Goal: Navigation & Orientation: Find specific page/section

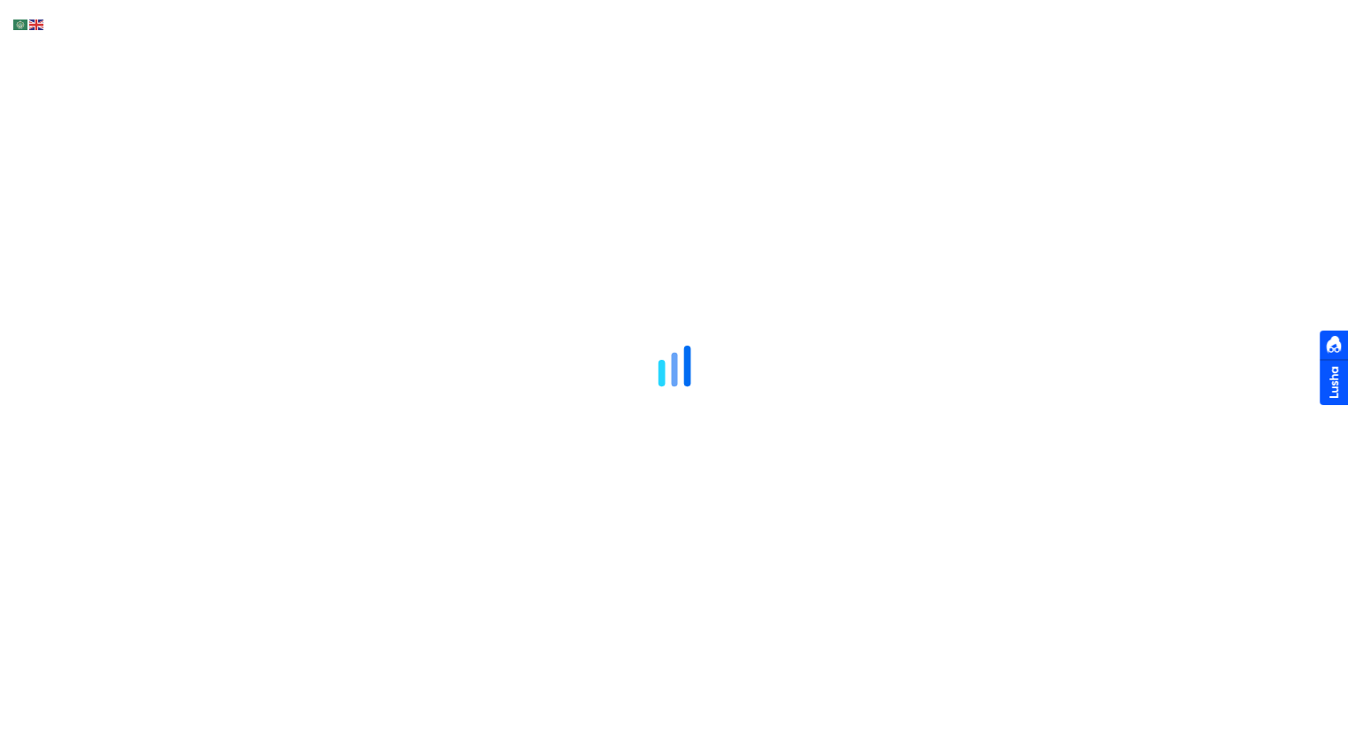
drag, startPoint x: 791, startPoint y: 405, endPoint x: 739, endPoint y: 428, distance: 57.1
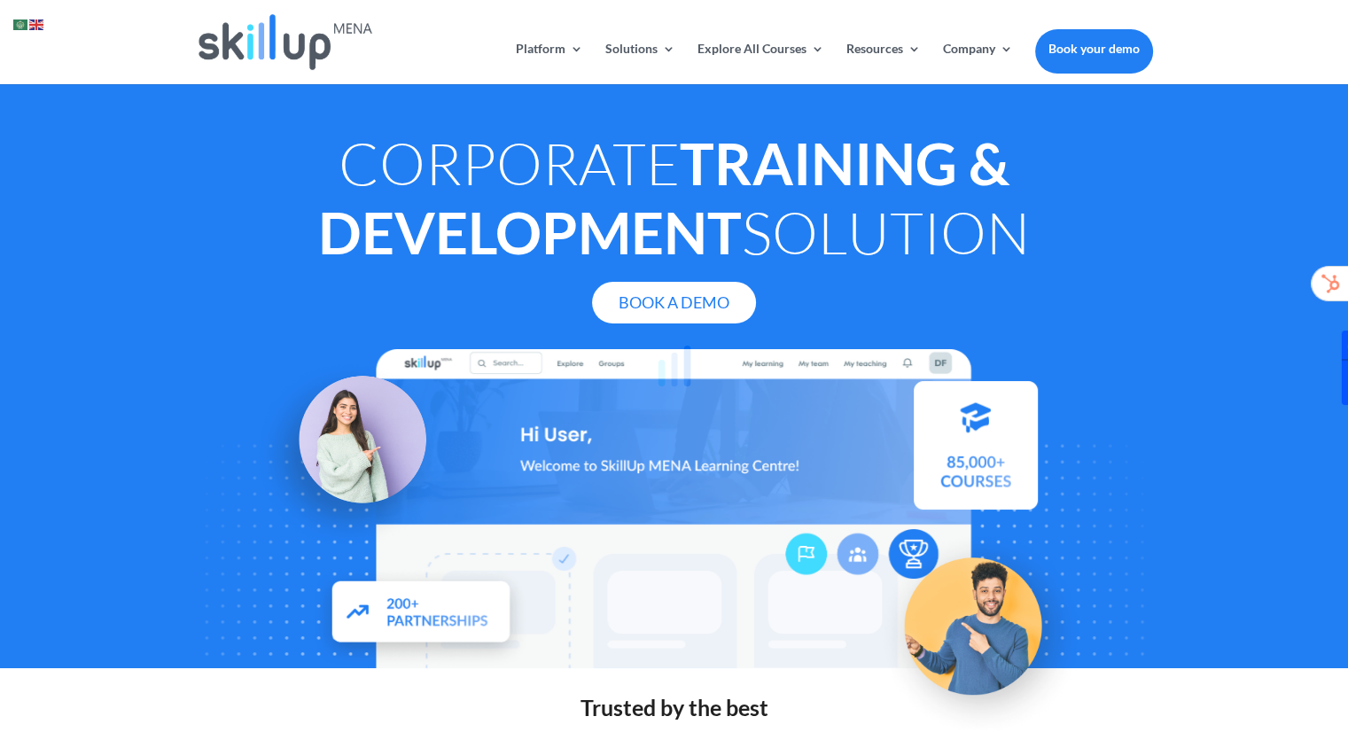
drag, startPoint x: 739, startPoint y: 428, endPoint x: 462, endPoint y: 54, distance: 465.5
click at [462, 54] on div at bounding box center [674, 366] width 1348 height 732
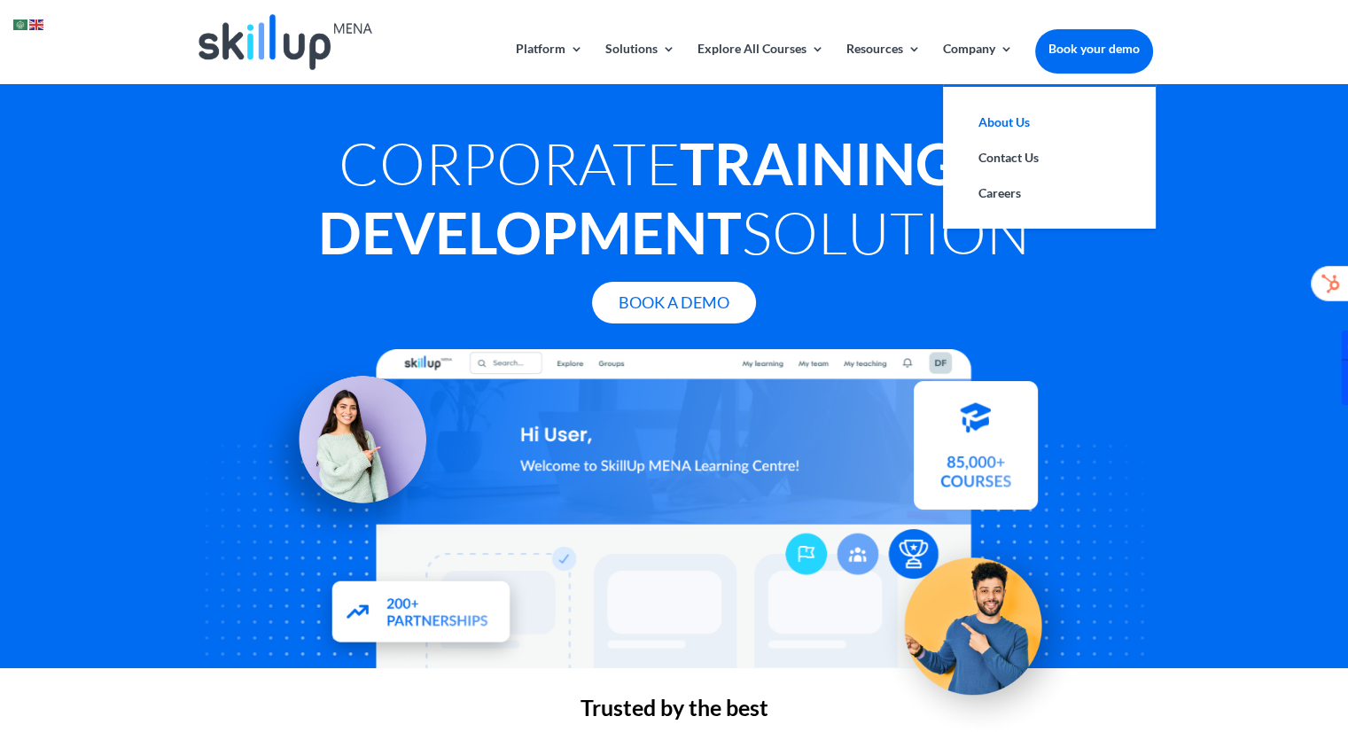
click at [1012, 134] on link "About Us" at bounding box center [1048, 122] width 177 height 35
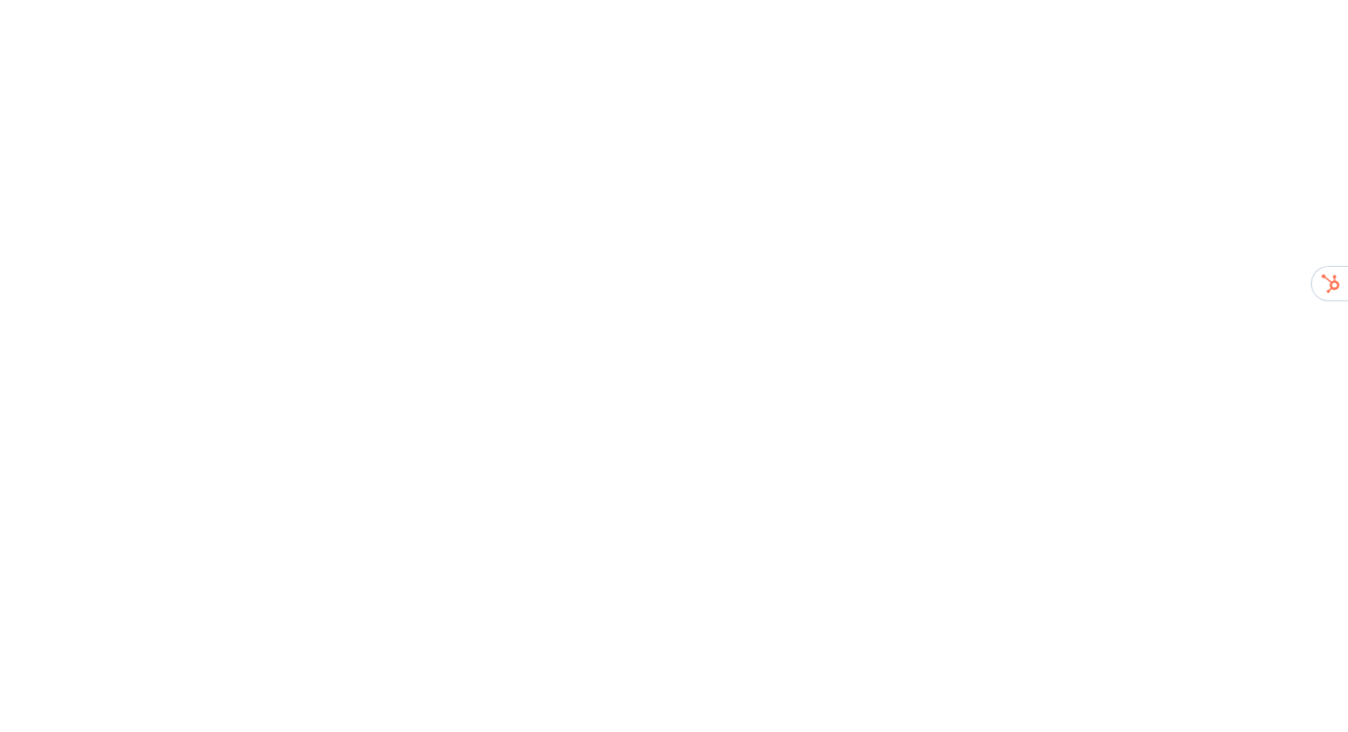
drag, startPoint x: 634, startPoint y: 421, endPoint x: 596, endPoint y: 447, distance: 45.2
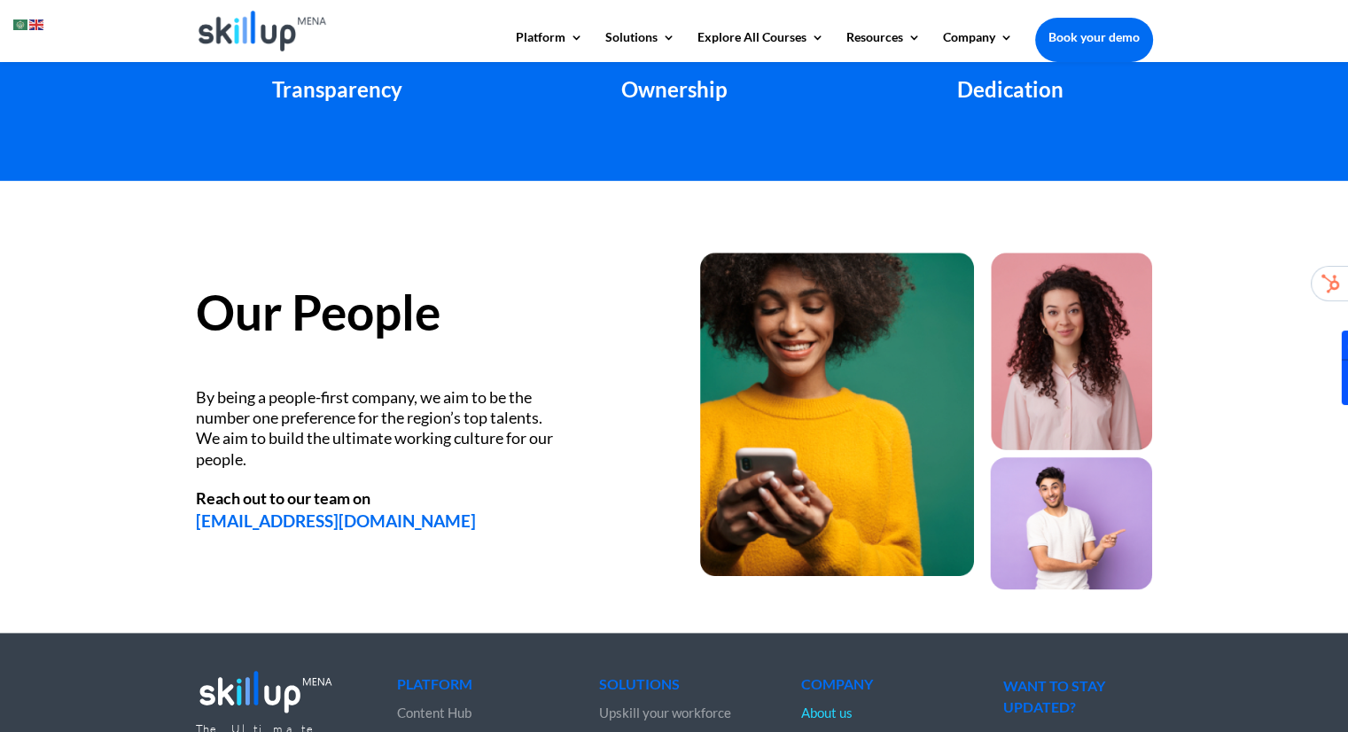
scroll to position [2378, 0]
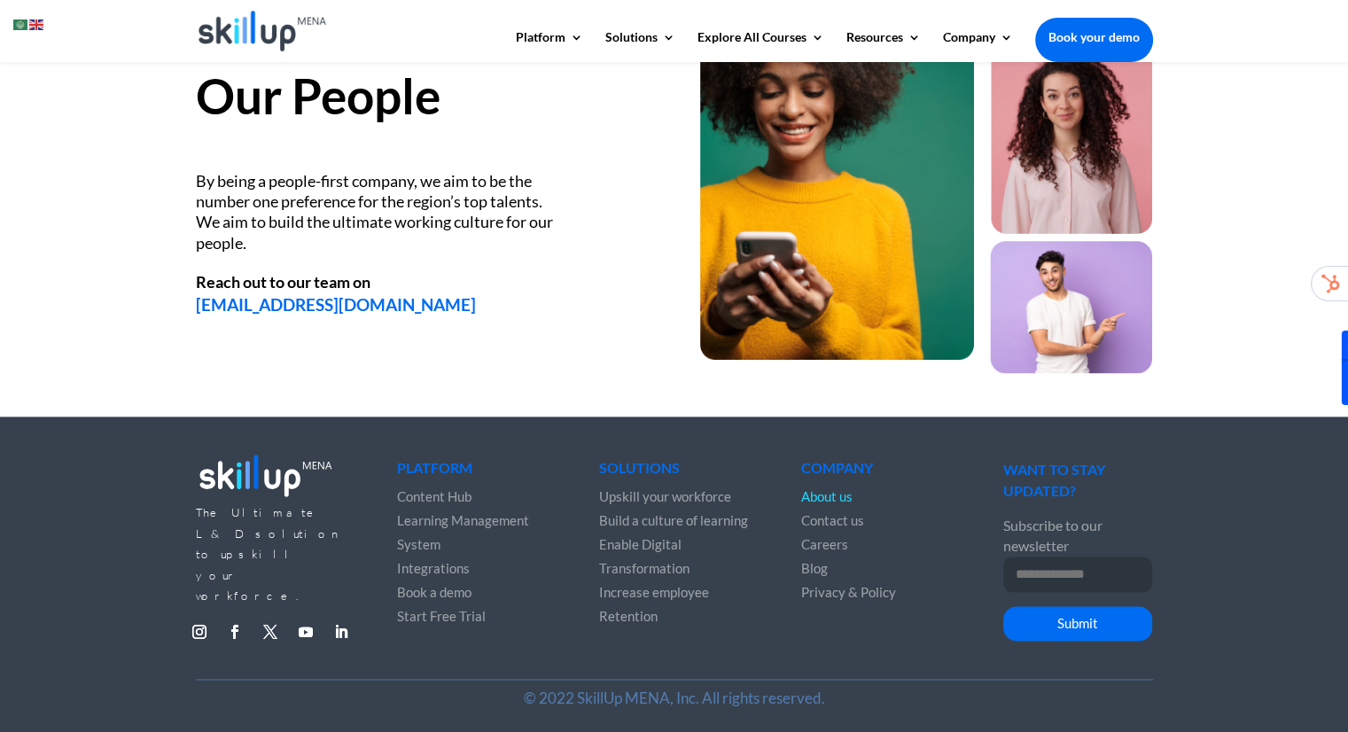
drag, startPoint x: 858, startPoint y: 658, endPoint x: 802, endPoint y: 657, distance: 55.8
click at [802, 657] on div "The Ultimate L&D solution to upskill your workforce. Follow Follow Follow Follo…" at bounding box center [674, 551] width 957 height 255
drag, startPoint x: 802, startPoint y: 657, endPoint x: 750, endPoint y: 657, distance: 51.4
click at [750, 657] on div "The Ultimate L&D solution to upskill your workforce. Follow Follow Follow Follo…" at bounding box center [674, 551] width 957 height 255
drag, startPoint x: 636, startPoint y: 371, endPoint x: 626, endPoint y: 378, distance: 12.1
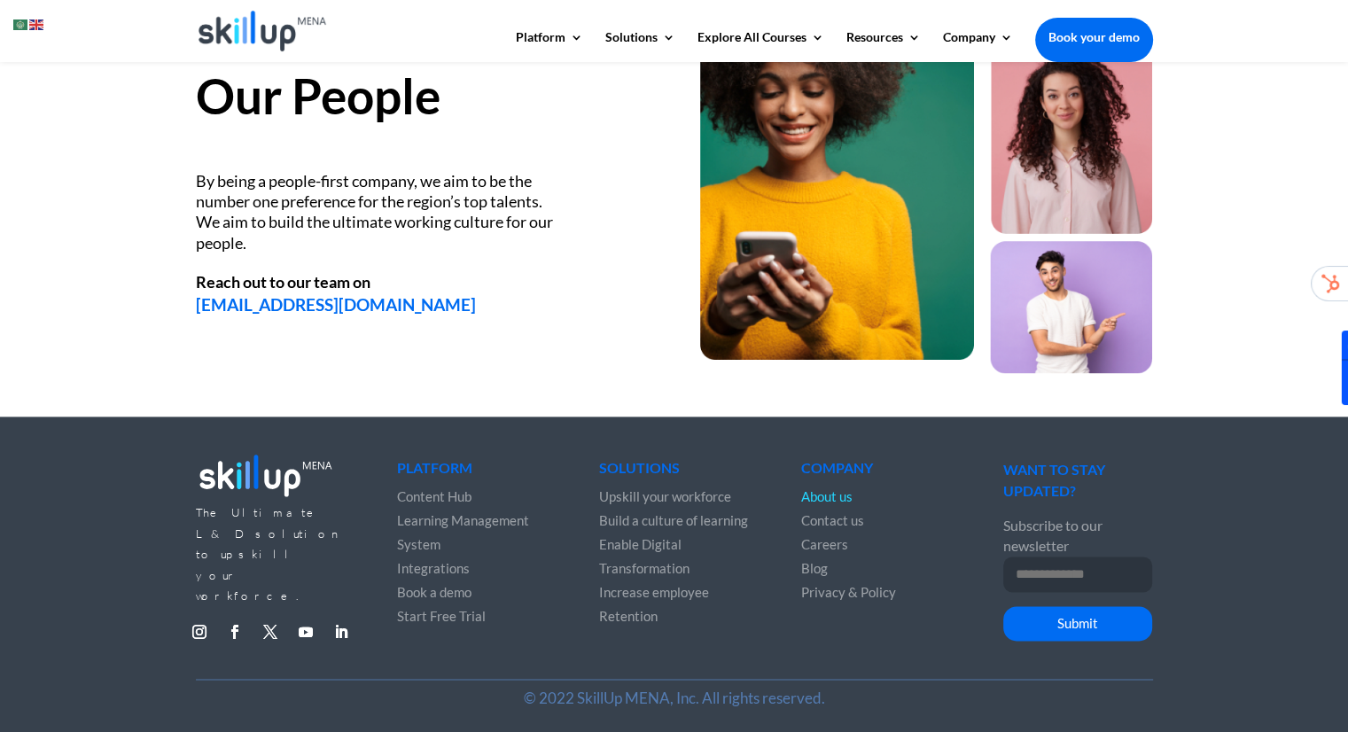
drag, startPoint x: 626, startPoint y: 378, endPoint x: 573, endPoint y: 394, distance: 55.5
click at [573, 394] on div "Our People By being a people-first company, we aim to be the number one prefere…" at bounding box center [674, 204] width 957 height 385
drag, startPoint x: 586, startPoint y: 375, endPoint x: 558, endPoint y: 379, distance: 27.8
click at [558, 379] on div "Our People By being a people-first company, we aim to be the number one prefere…" at bounding box center [674, 204] width 957 height 385
drag, startPoint x: 558, startPoint y: 379, endPoint x: 548, endPoint y: 380, distance: 10.7
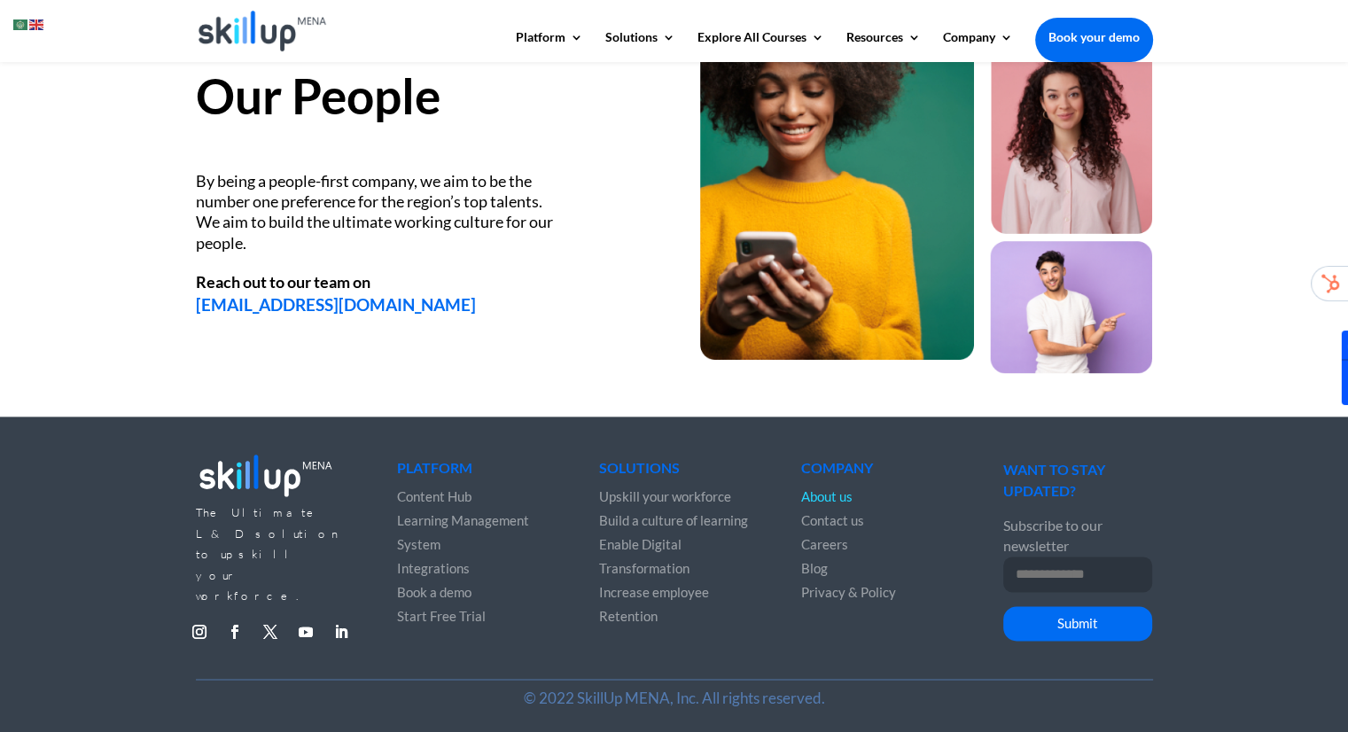
click at [548, 380] on div "Our People By being a people-first company, we aim to be the number one prefere…" at bounding box center [674, 204] width 957 height 385
drag, startPoint x: 553, startPoint y: 373, endPoint x: 554, endPoint y: 383, distance: 9.8
click at [554, 383] on div "Our People By being a people-first company, we aim to be the number one prefere…" at bounding box center [674, 204] width 957 height 385
click at [532, 386] on div "Our People By being a people-first company, we aim to be the number one prefere…" at bounding box center [674, 204] width 957 height 385
drag, startPoint x: 580, startPoint y: 377, endPoint x: 539, endPoint y: 395, distance: 45.6
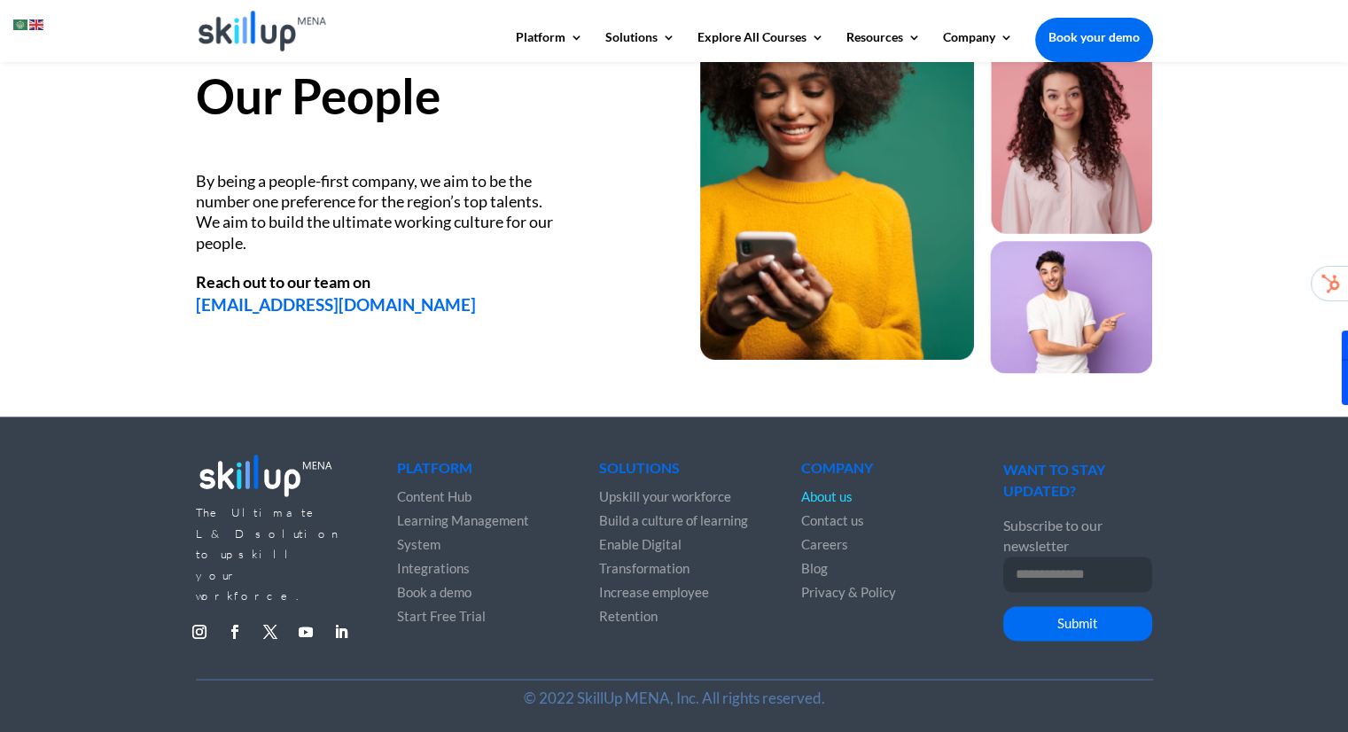
click at [539, 395] on div "Our People By being a people-first company, we aim to be the number one prefere…" at bounding box center [674, 204] width 957 height 385
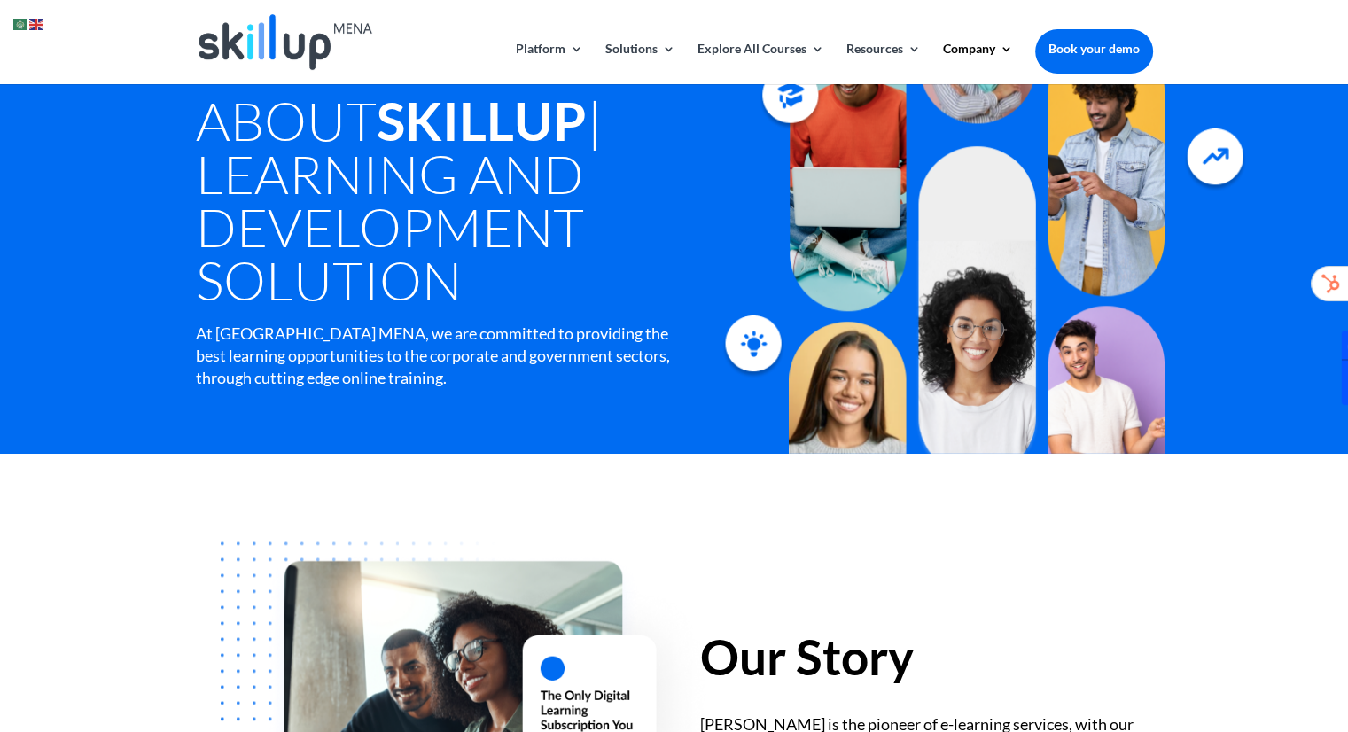
scroll to position [0, 0]
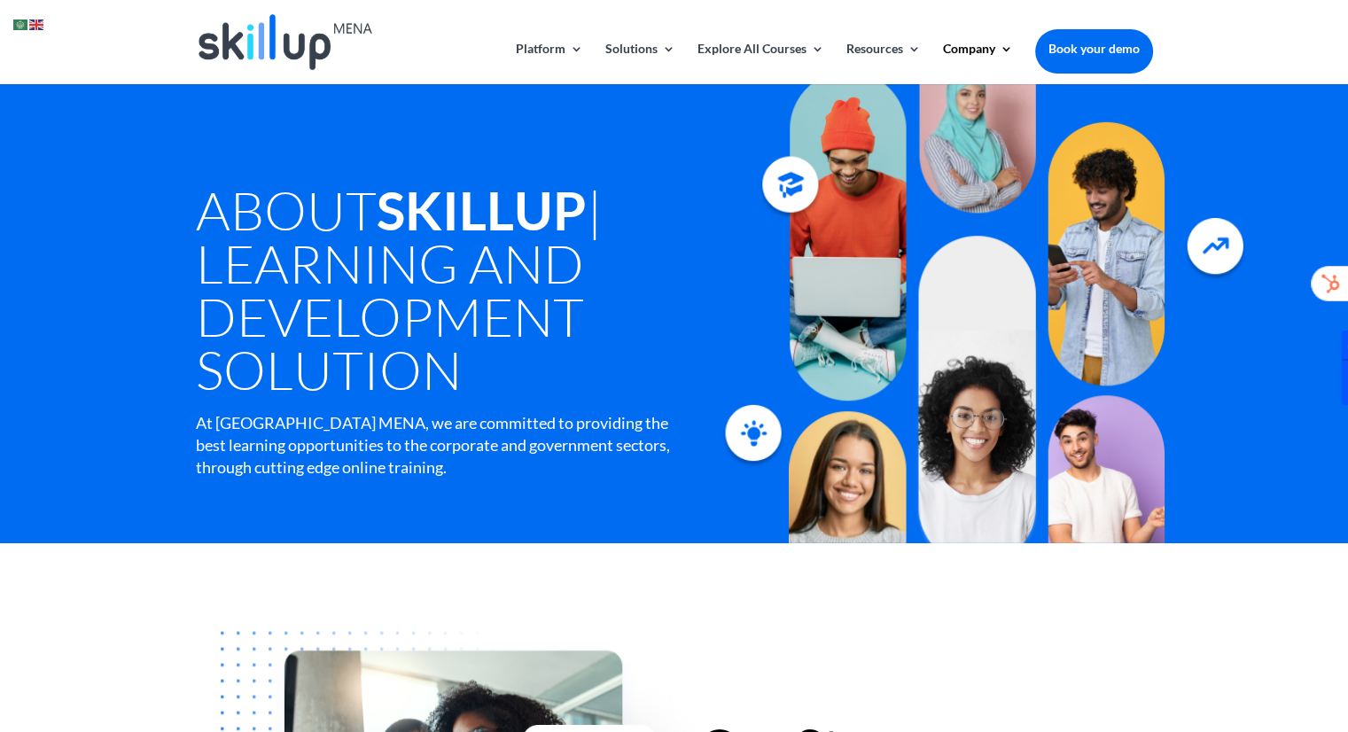
click at [556, 34] on div at bounding box center [674, 42] width 957 height 84
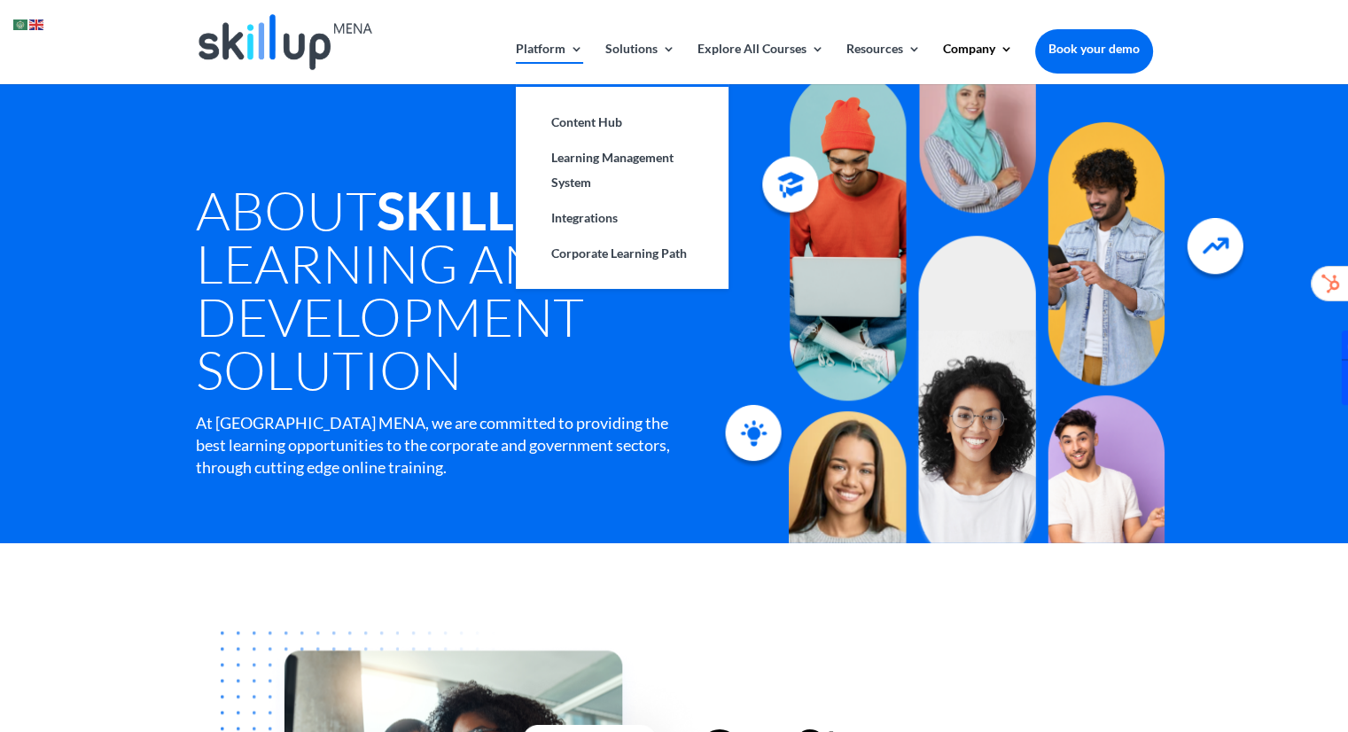
click at [556, 43] on link "Platform" at bounding box center [549, 64] width 67 height 42
